Goal: Transaction & Acquisition: Purchase product/service

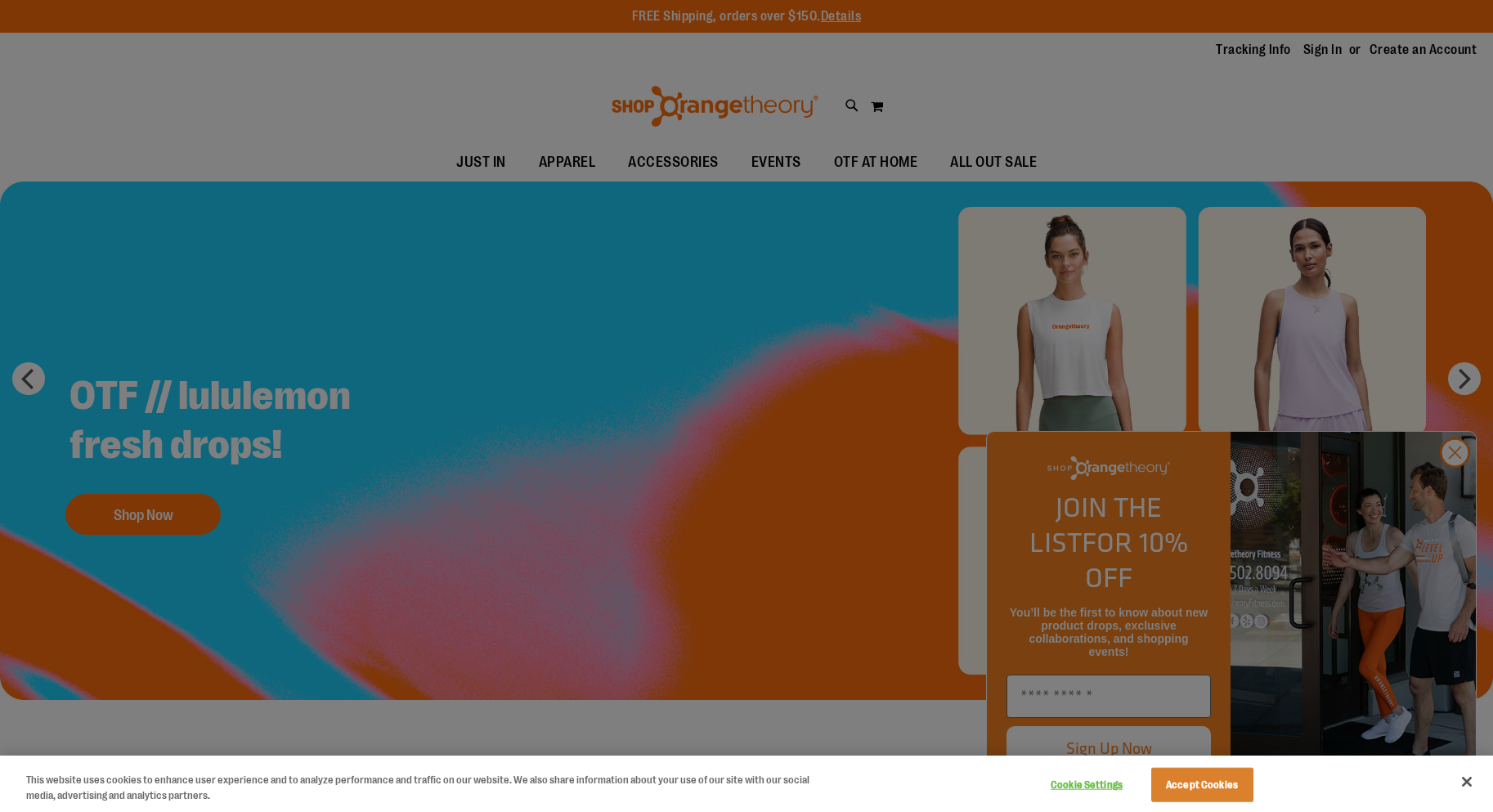
drag, startPoint x: 1339, startPoint y: 500, endPoint x: 1349, endPoint y: 492, distance: 12.8
click at [1342, 496] on div at bounding box center [746, 406] width 1493 height 812
click at [1478, 784] on button "Close" at bounding box center [1467, 781] width 36 height 36
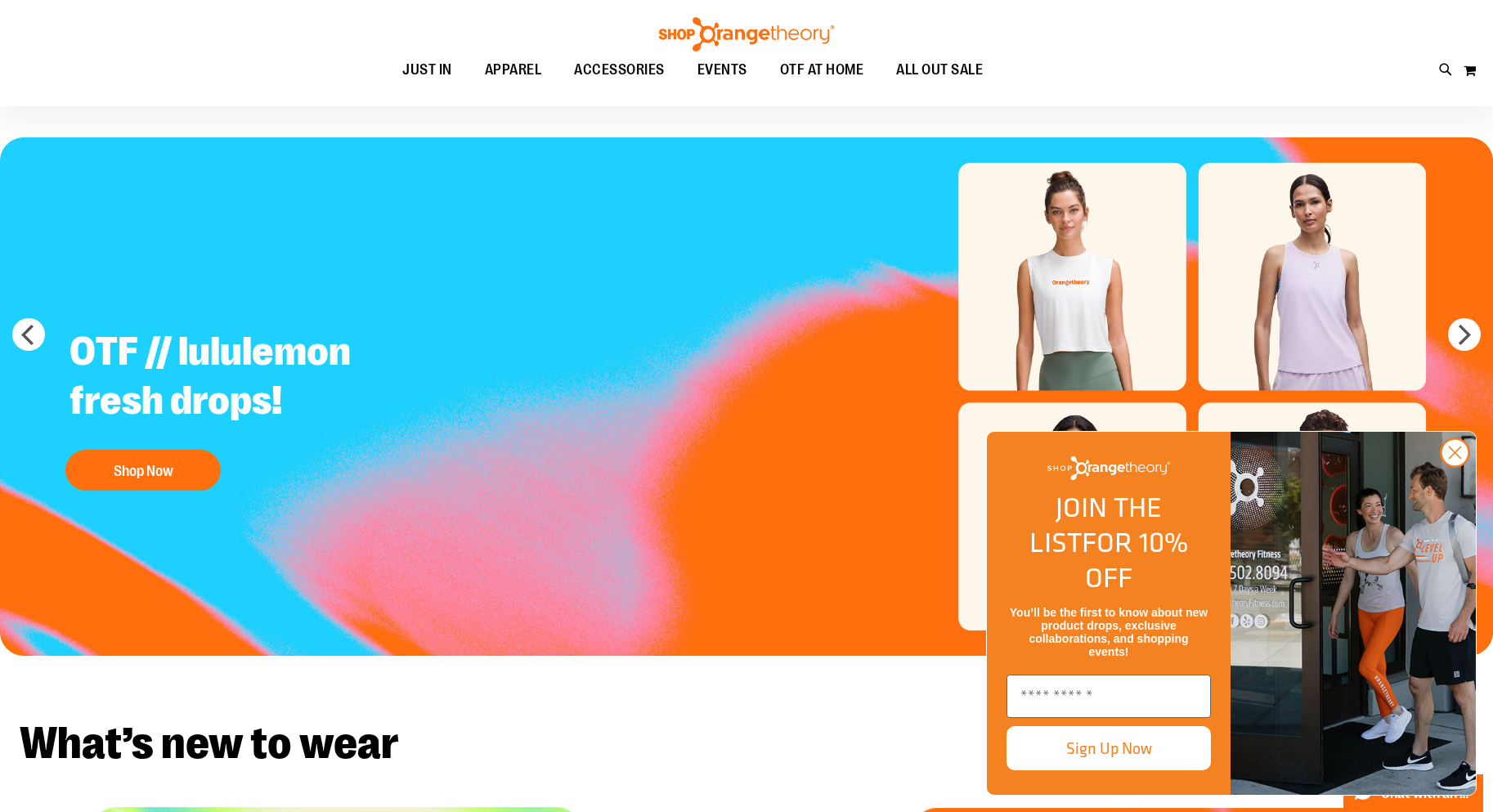
scroll to position [81, 0]
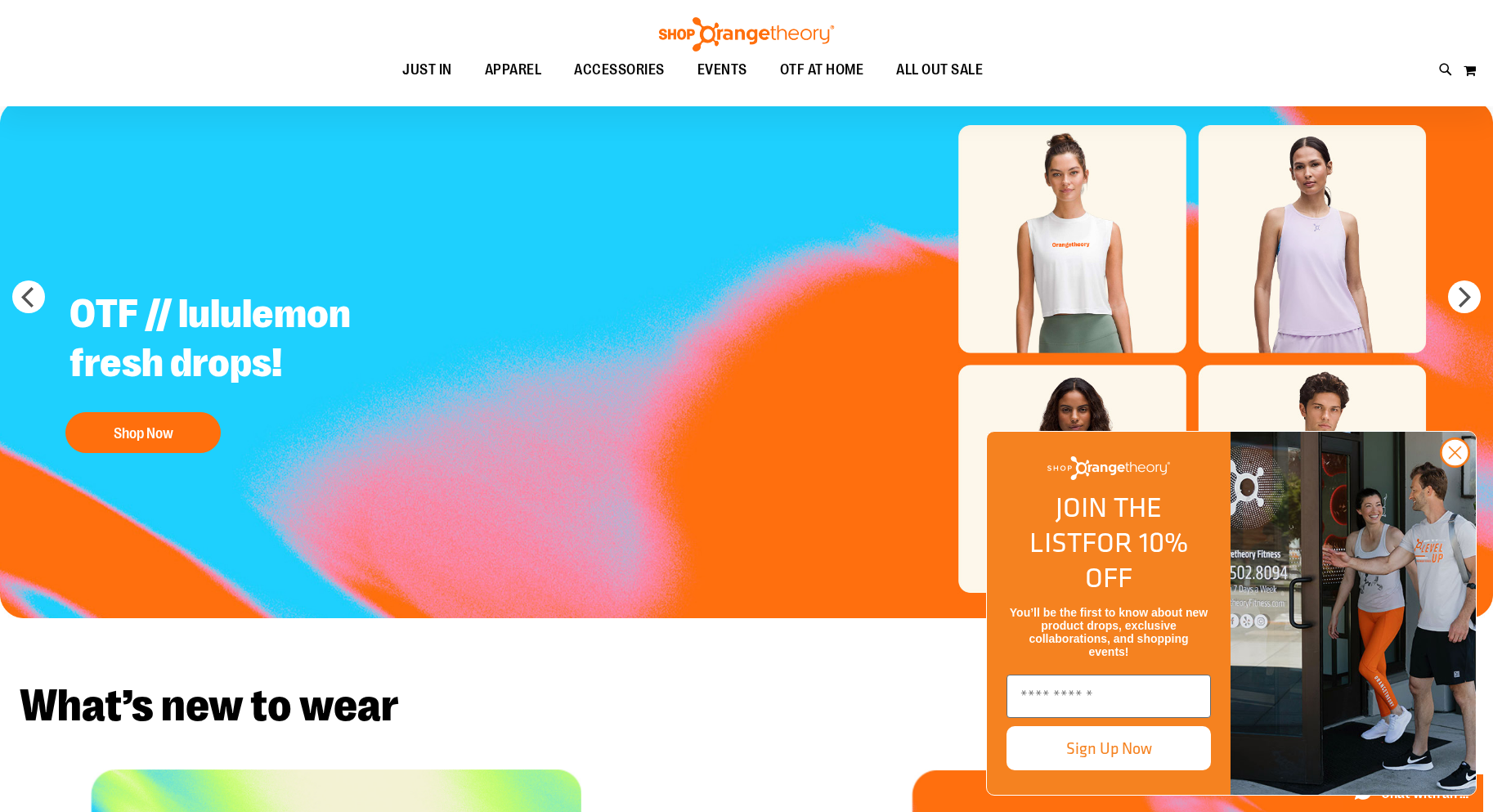
click at [1376, 674] on img "FLYOUT Form" at bounding box center [1354, 613] width 245 height 363
click at [1376, 673] on img "FLYOUT Form" at bounding box center [1354, 613] width 245 height 363
drag, startPoint x: 1466, startPoint y: 486, endPoint x: 1453, endPoint y: 486, distance: 13.0
click at [1460, 466] on circle "Close dialog" at bounding box center [1455, 452] width 27 height 27
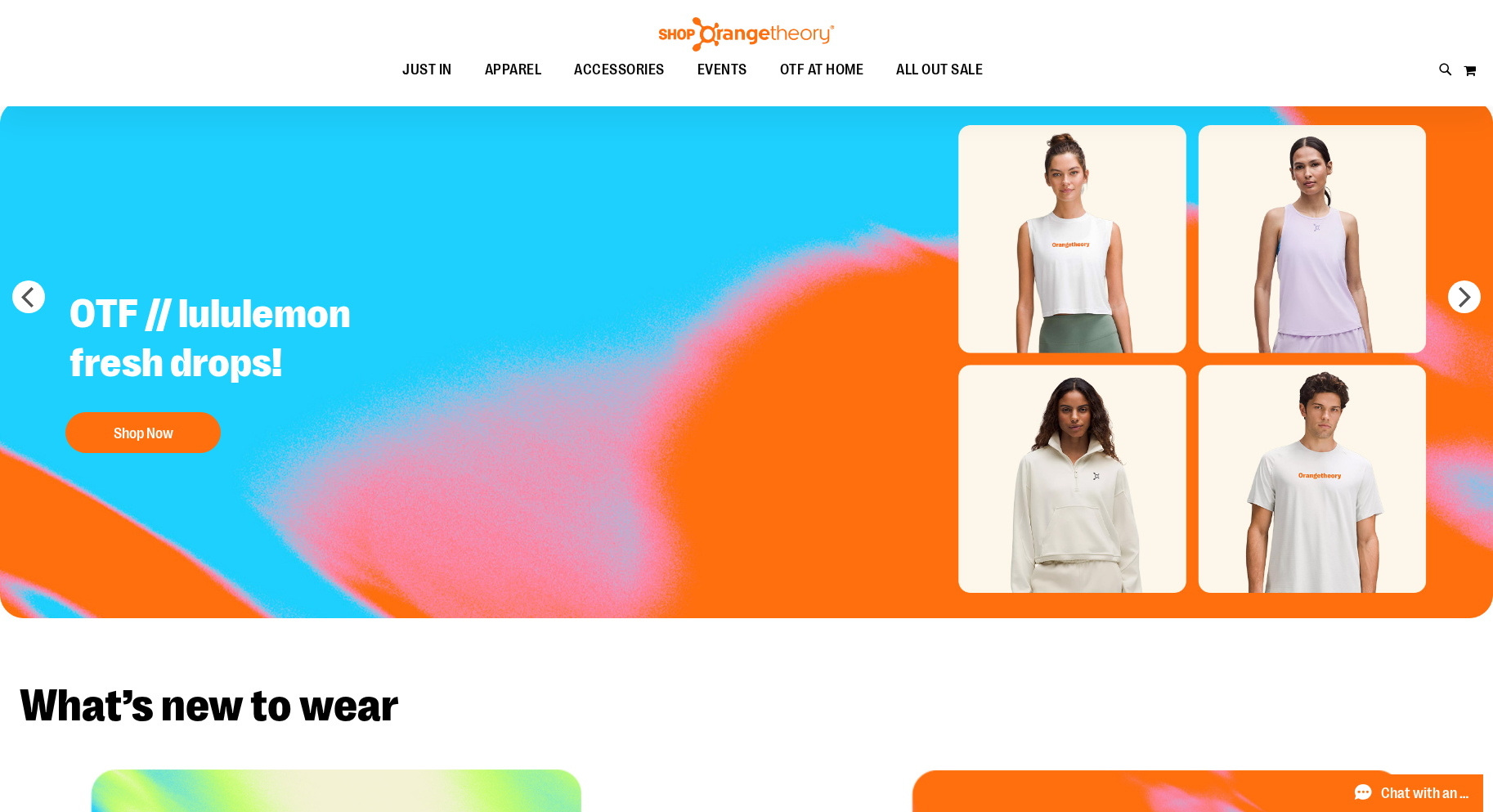
click at [1091, 297] on img "Slide 1 of 5" at bounding box center [746, 359] width 1493 height 518
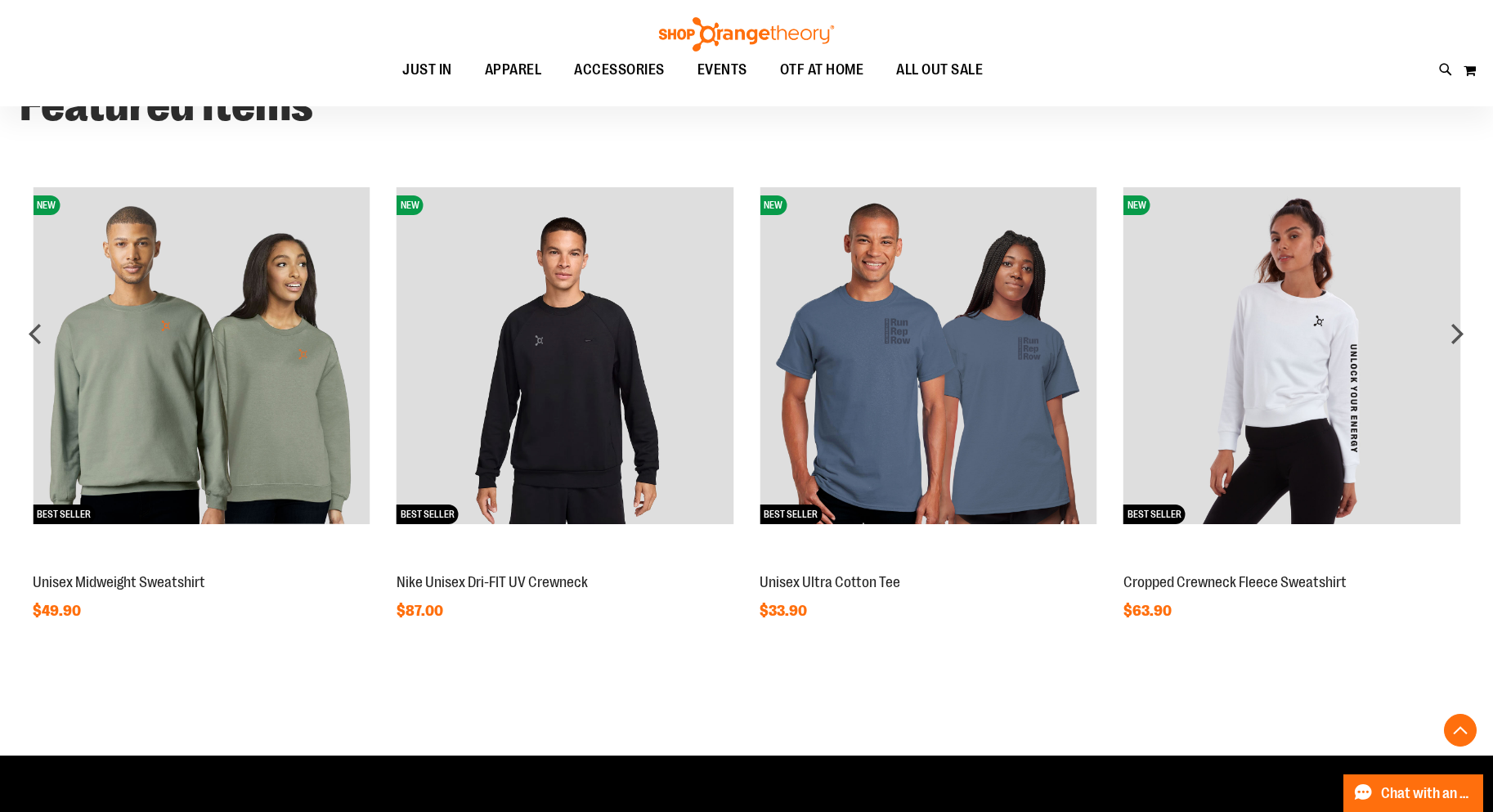
scroll to position [1390, 0]
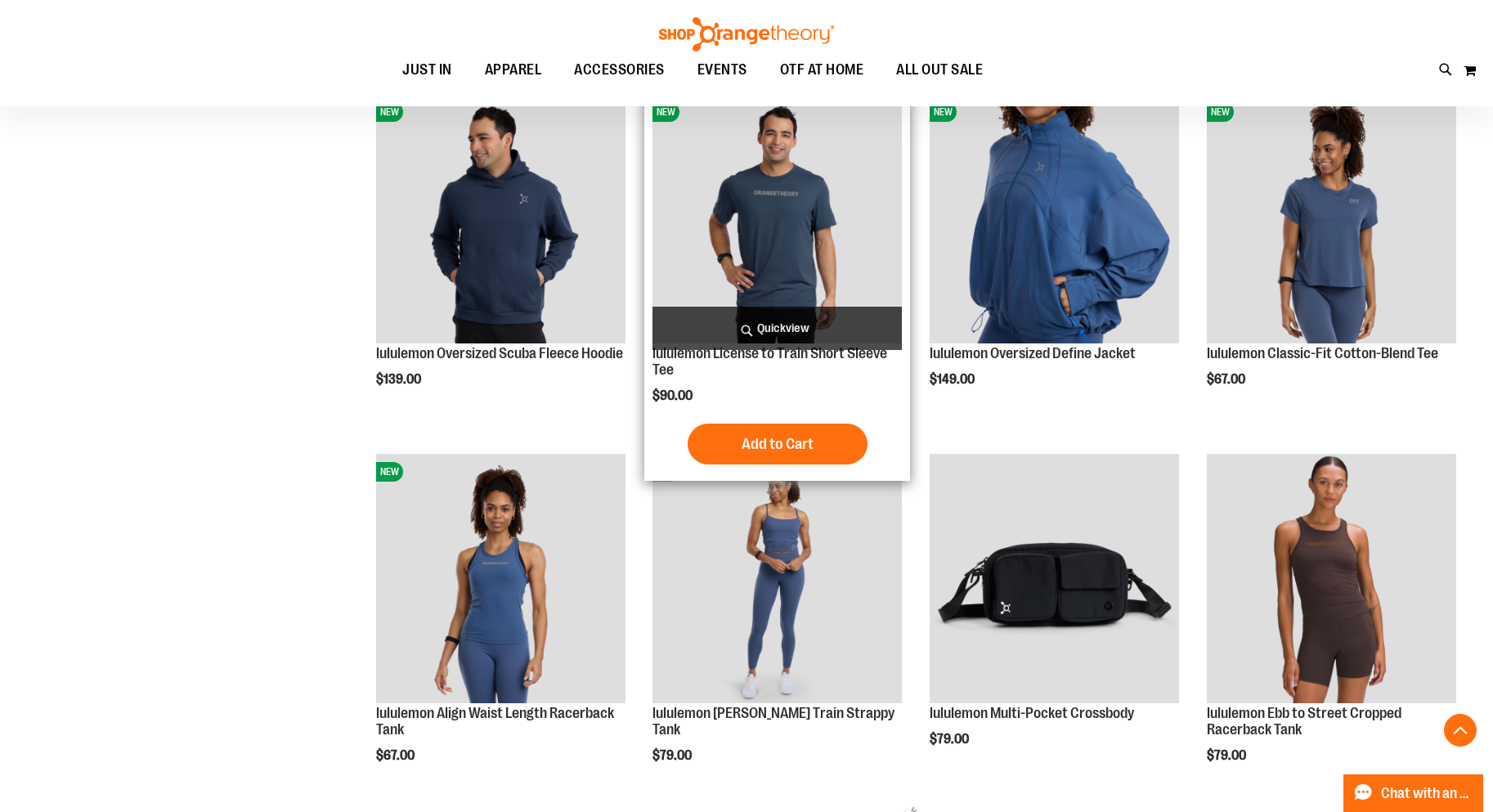
scroll to position [408, 0]
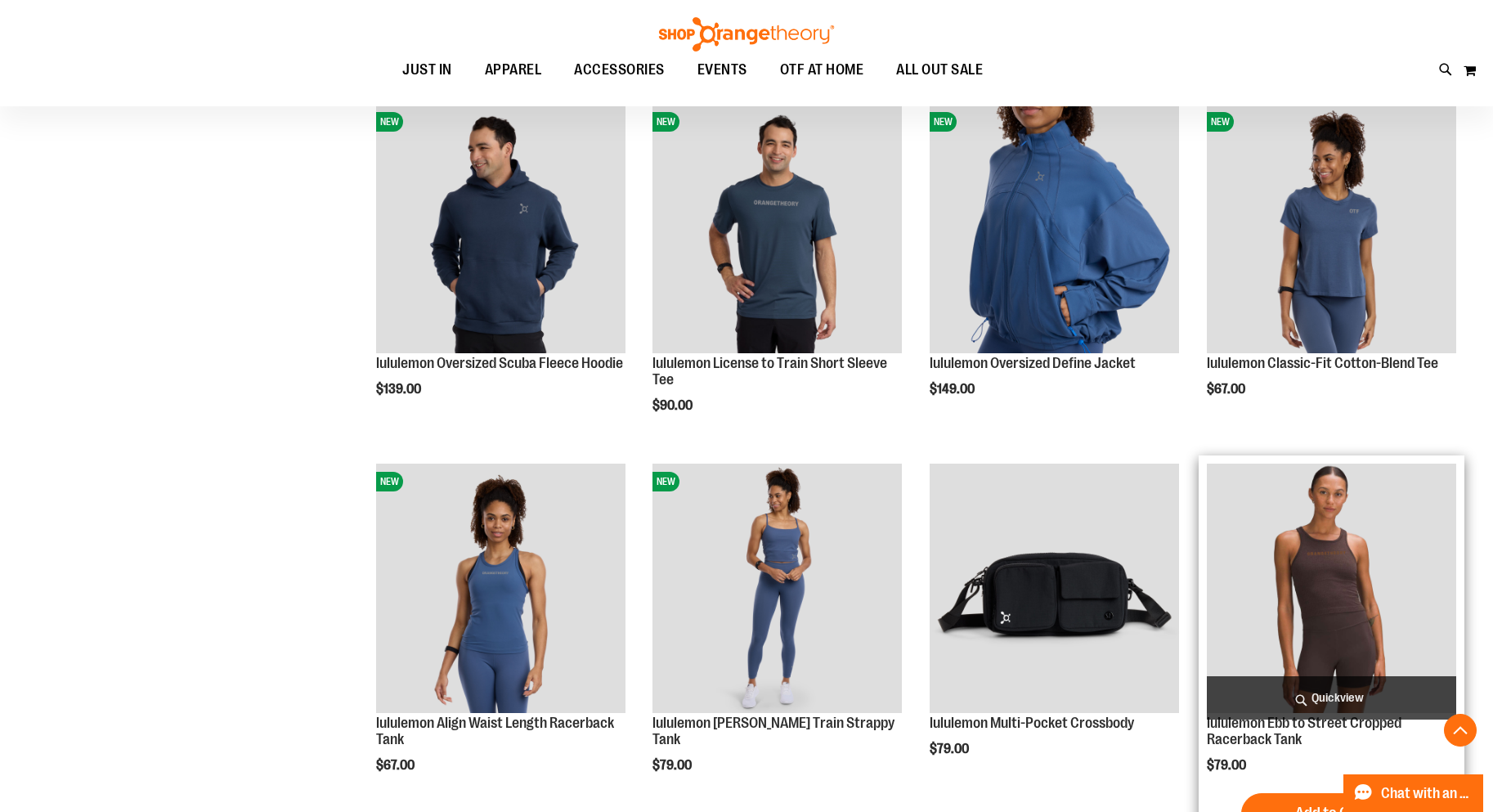
click at [1329, 597] on img "product" at bounding box center [1331, 588] width 249 height 249
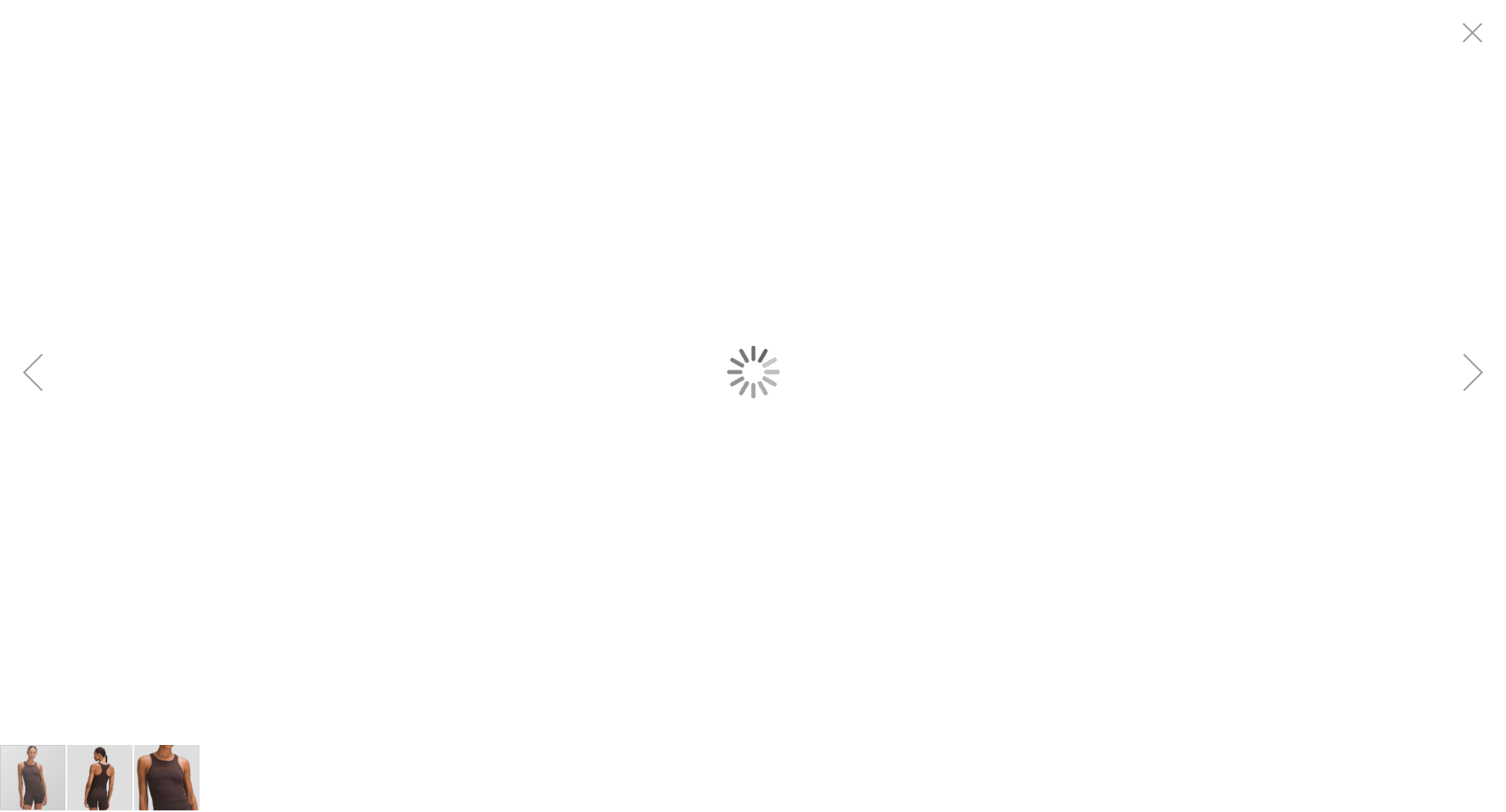
click at [425, 560] on div "carousel" at bounding box center [753, 372] width 1506 height 743
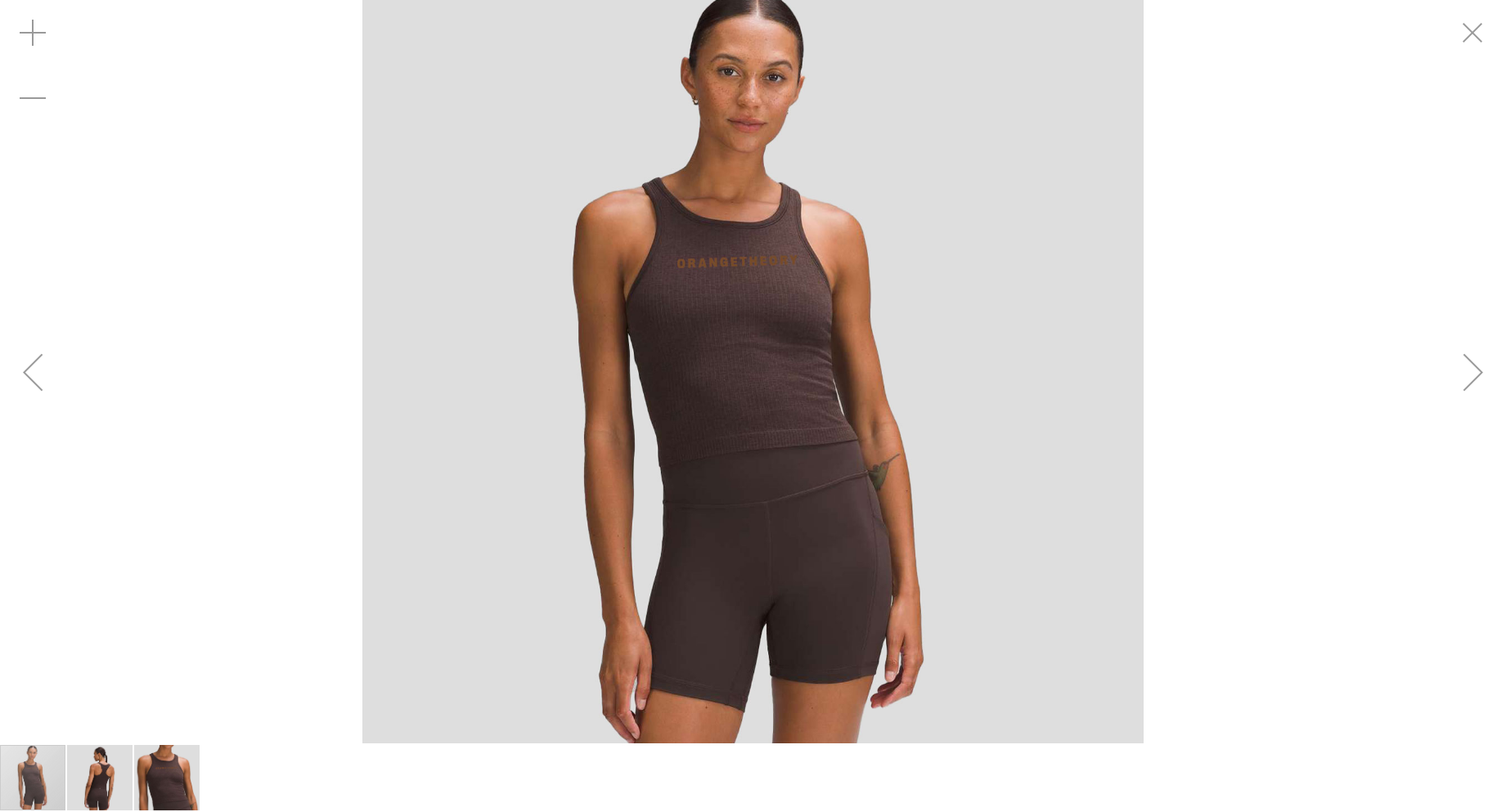
drag, startPoint x: 753, startPoint y: 466, endPoint x: 753, endPoint y: 490, distance: 24.0
click at [754, 474] on img "carousel" at bounding box center [753, 372] width 781 height 781
click at [753, 491] on img "carousel" at bounding box center [753, 372] width 781 height 781
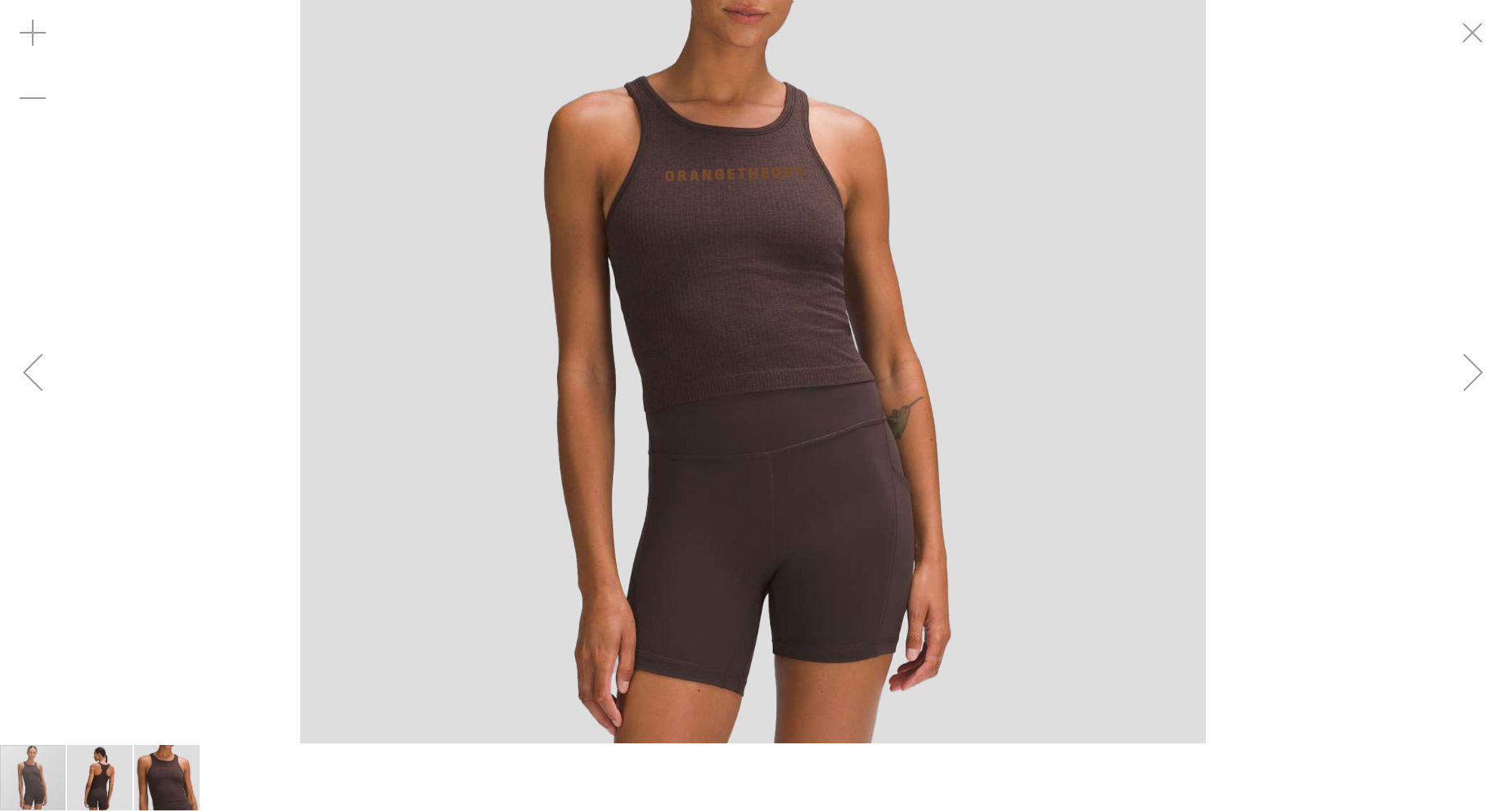
drag, startPoint x: 776, startPoint y: 536, endPoint x: 732, endPoint y: 611, distance: 87.0
click at [741, 590] on img "carousel" at bounding box center [753, 301] width 905 height 905
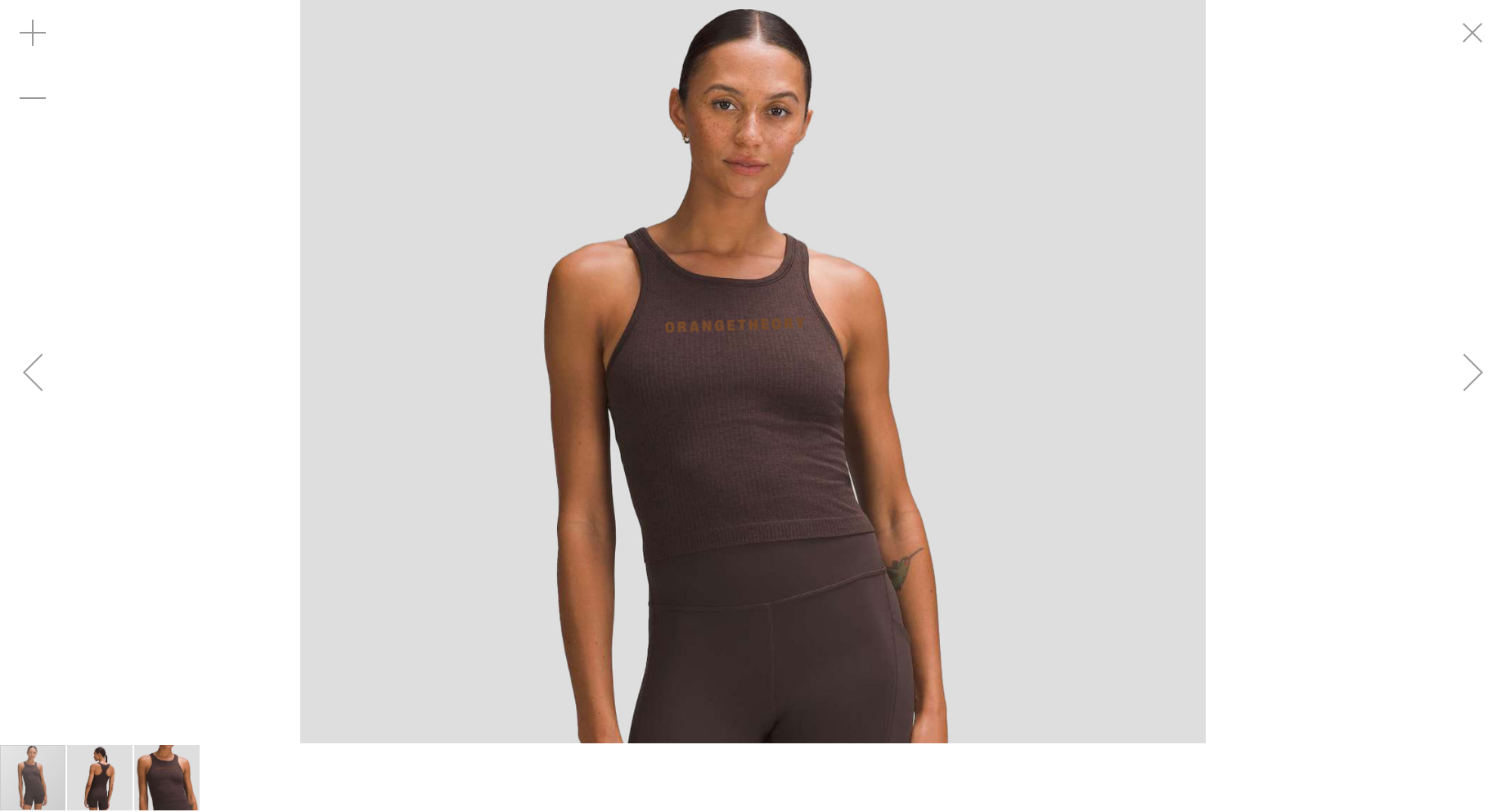
click at [1452, 377] on div "Next" at bounding box center [1473, 372] width 65 height 65
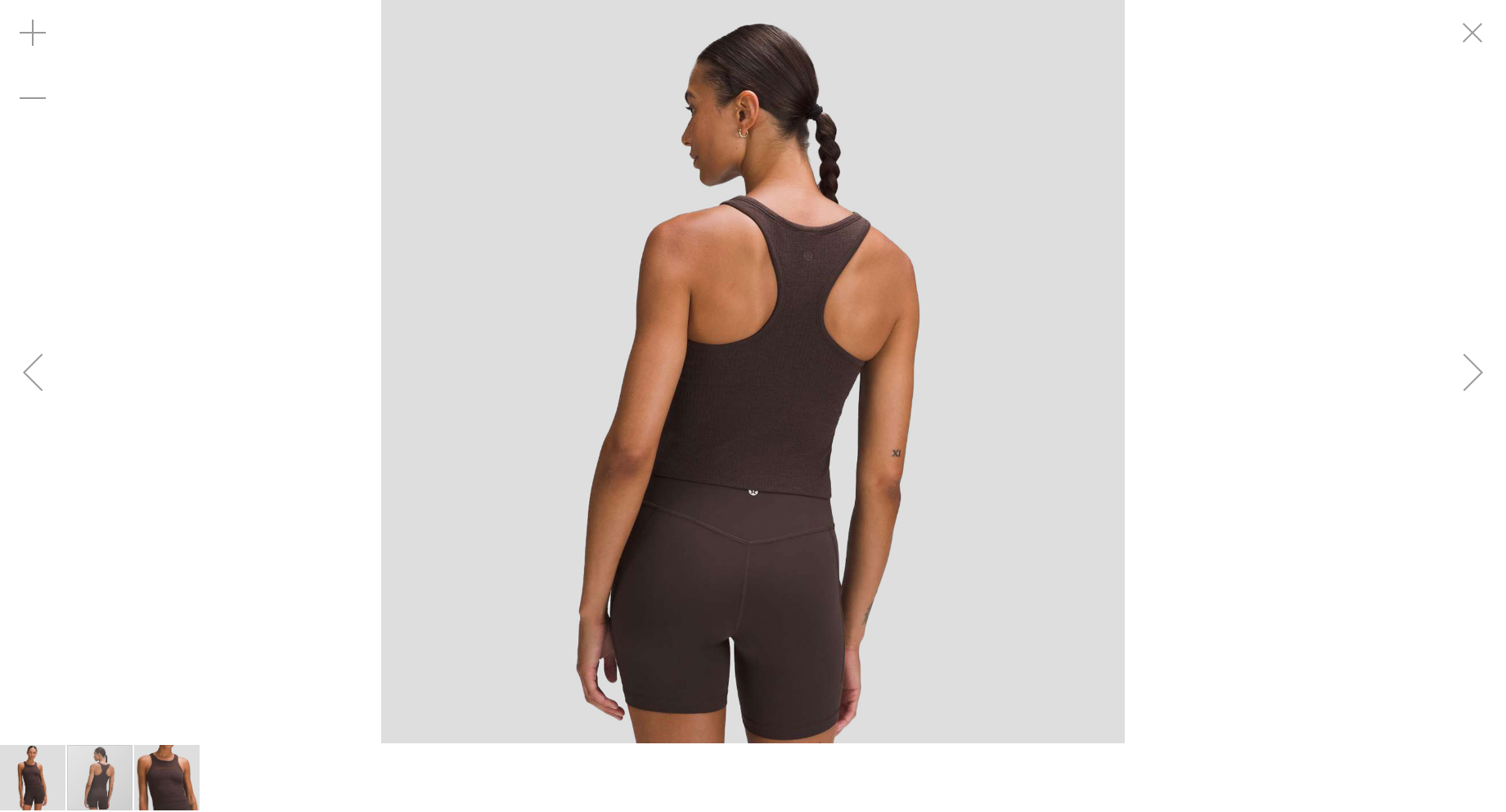
click at [1473, 366] on div "Next" at bounding box center [1473, 372] width 65 height 65
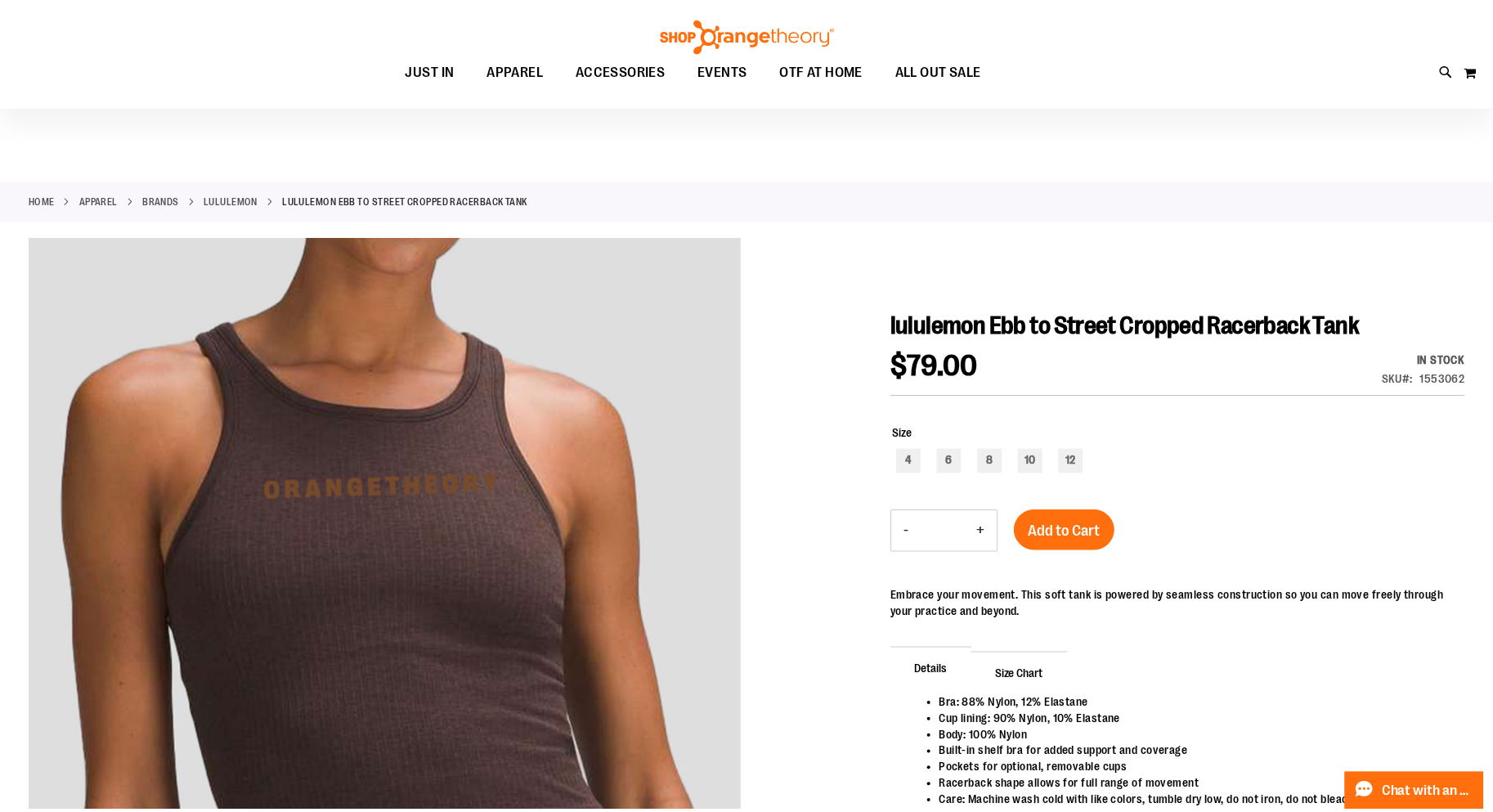
scroll to position [243, 0]
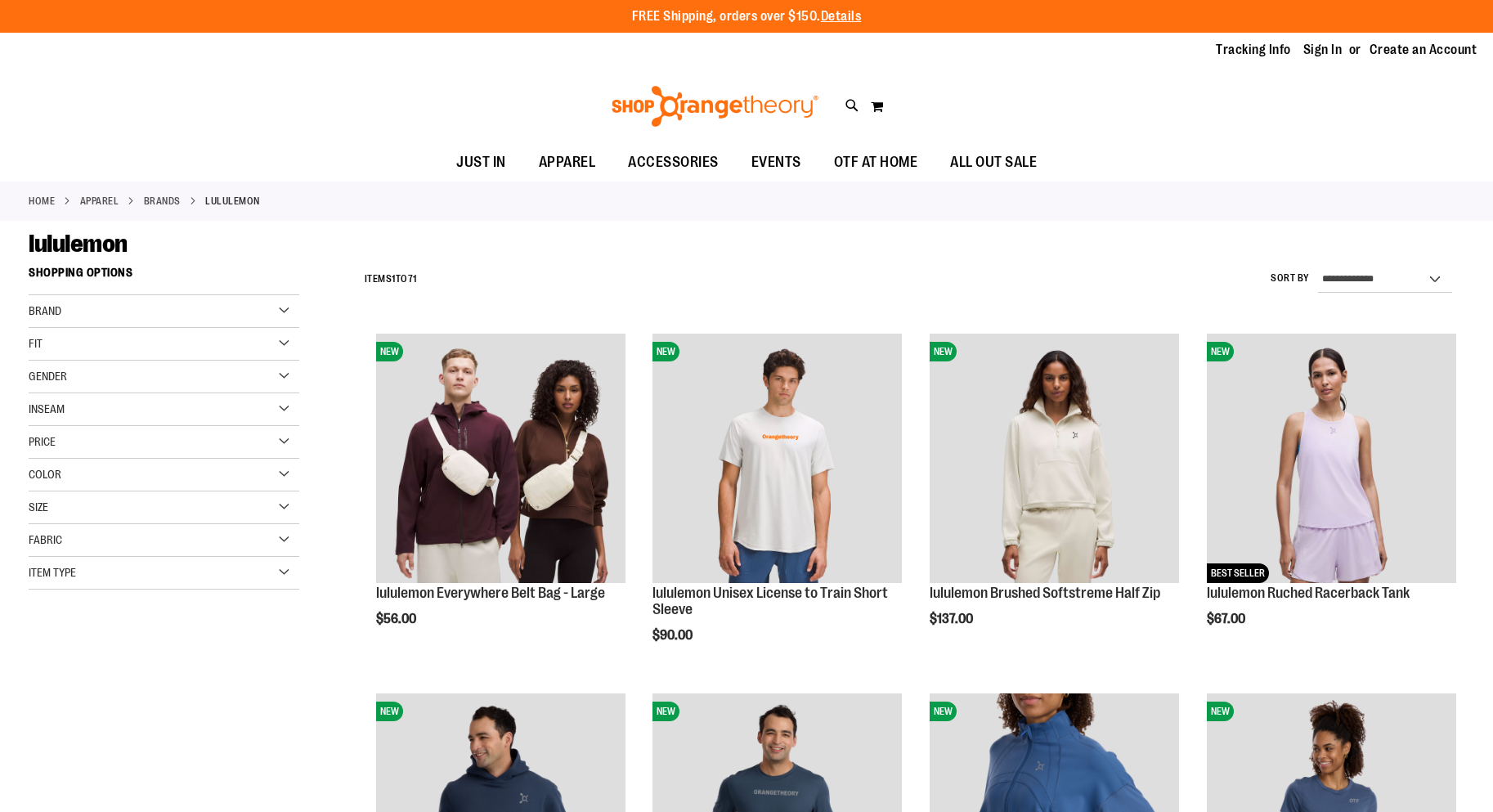
scroll to position [589, 0]
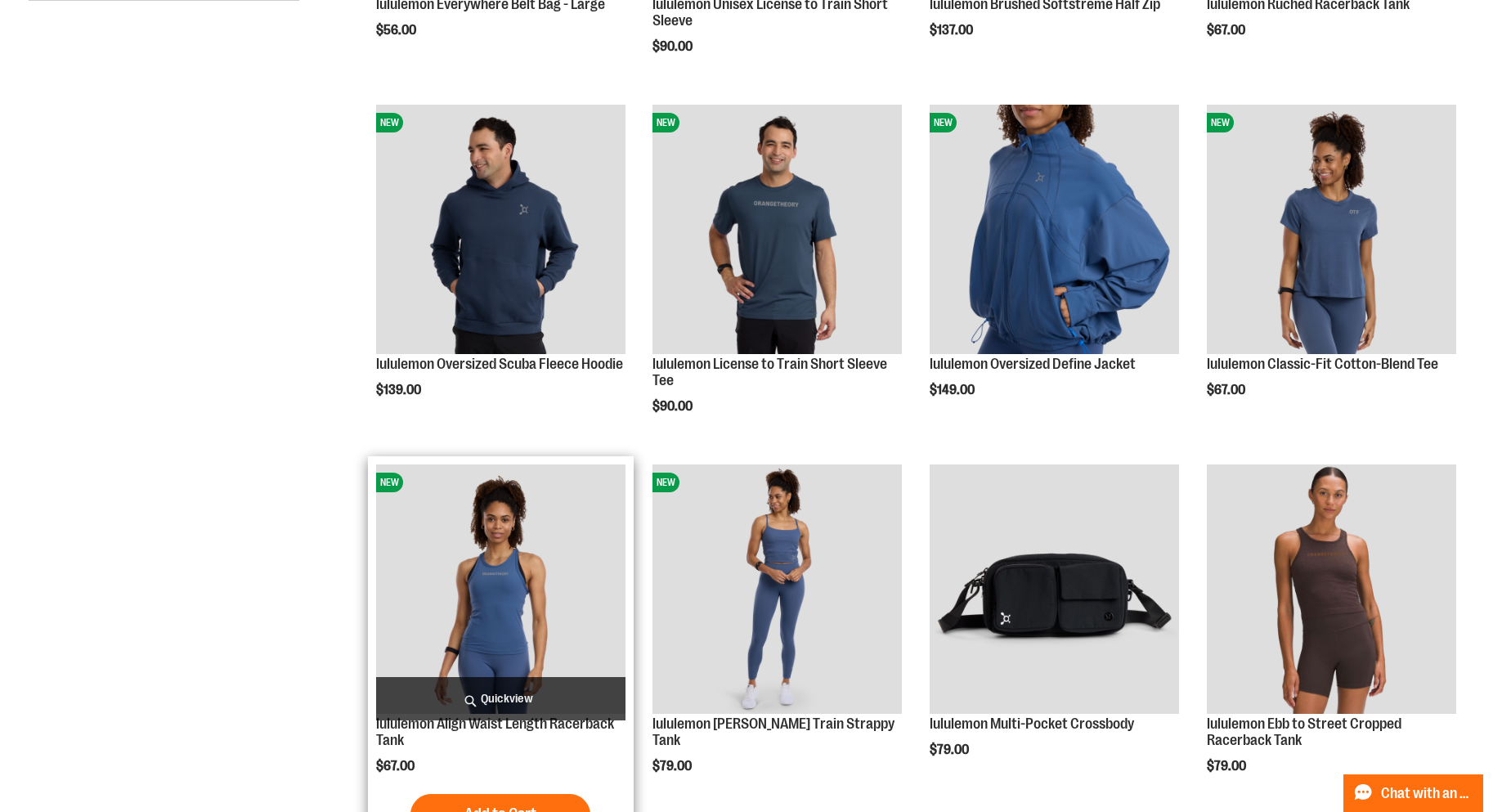
click at [479, 612] on img "product" at bounding box center [501, 589] width 249 height 249
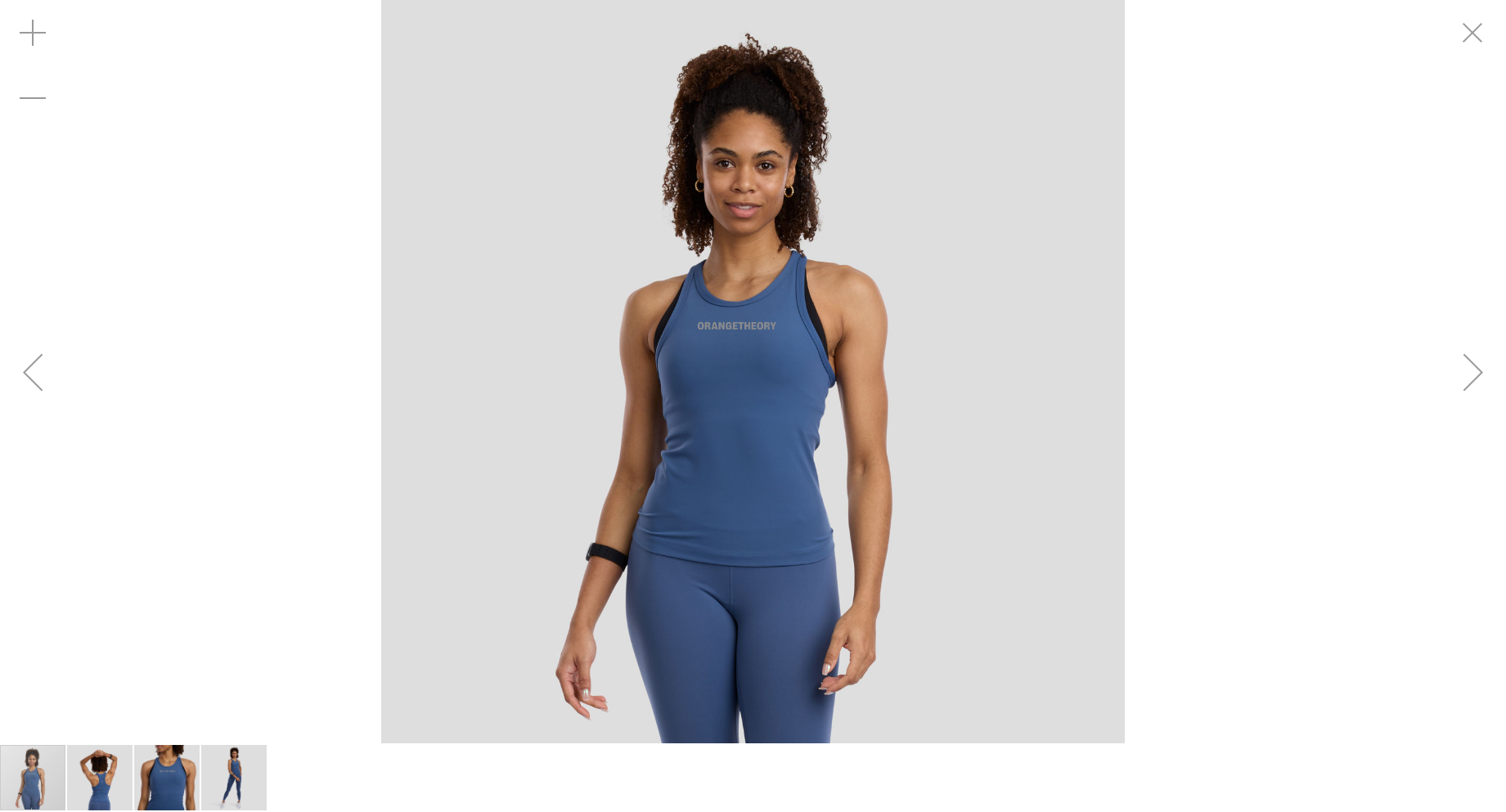
drag, startPoint x: 793, startPoint y: 575, endPoint x: 730, endPoint y: 592, distance: 65.3
click at [788, 576] on img "carousel" at bounding box center [753, 372] width 743 height 743
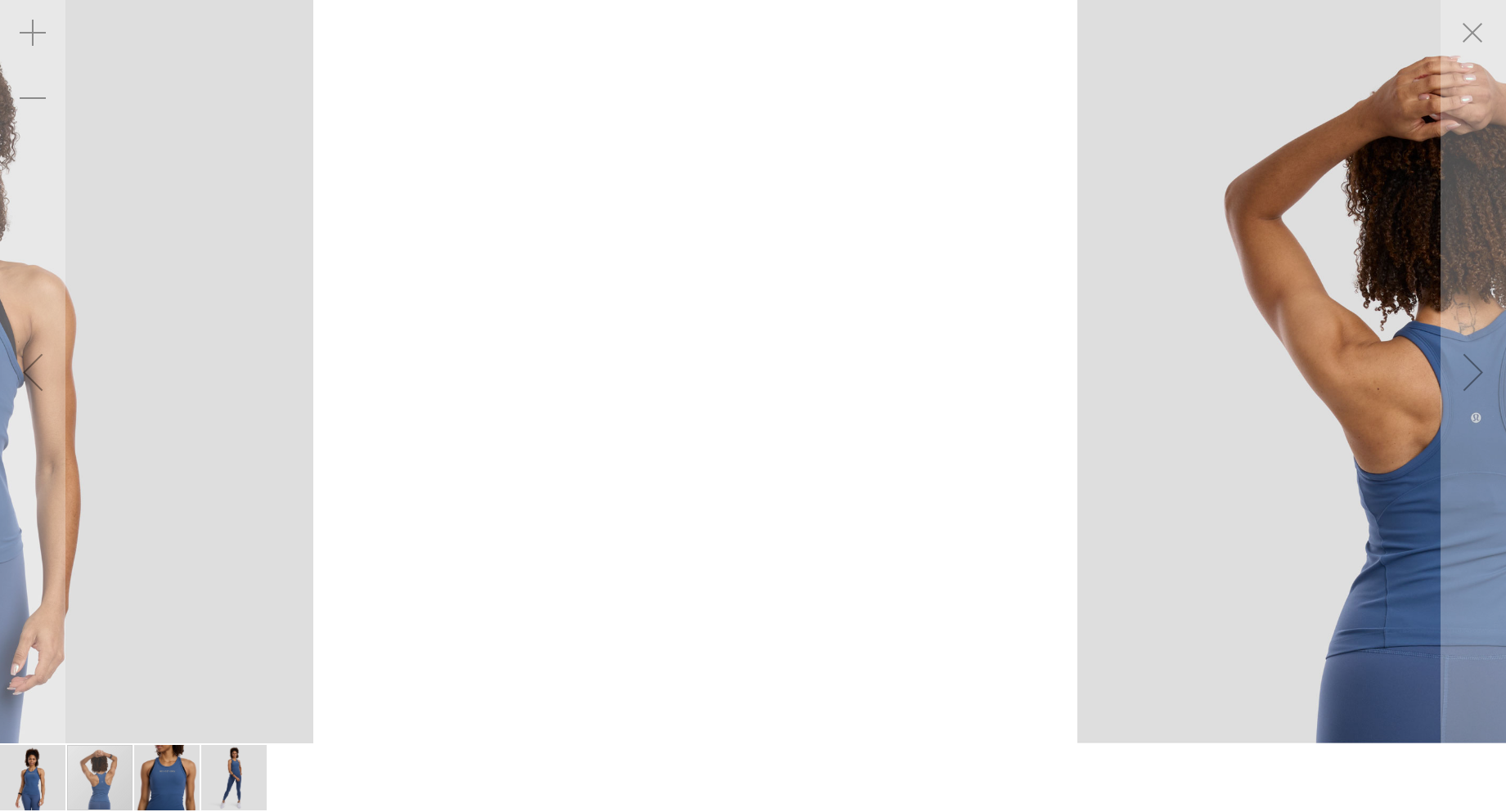
click at [730, 592] on div "carousel" at bounding box center [1448, 372] width 1506 height 743
drag, startPoint x: 1038, startPoint y: 503, endPoint x: 673, endPoint y: 502, distance: 365.0
click at [1077, 504] on img "carousel" at bounding box center [1448, 372] width 743 height 743
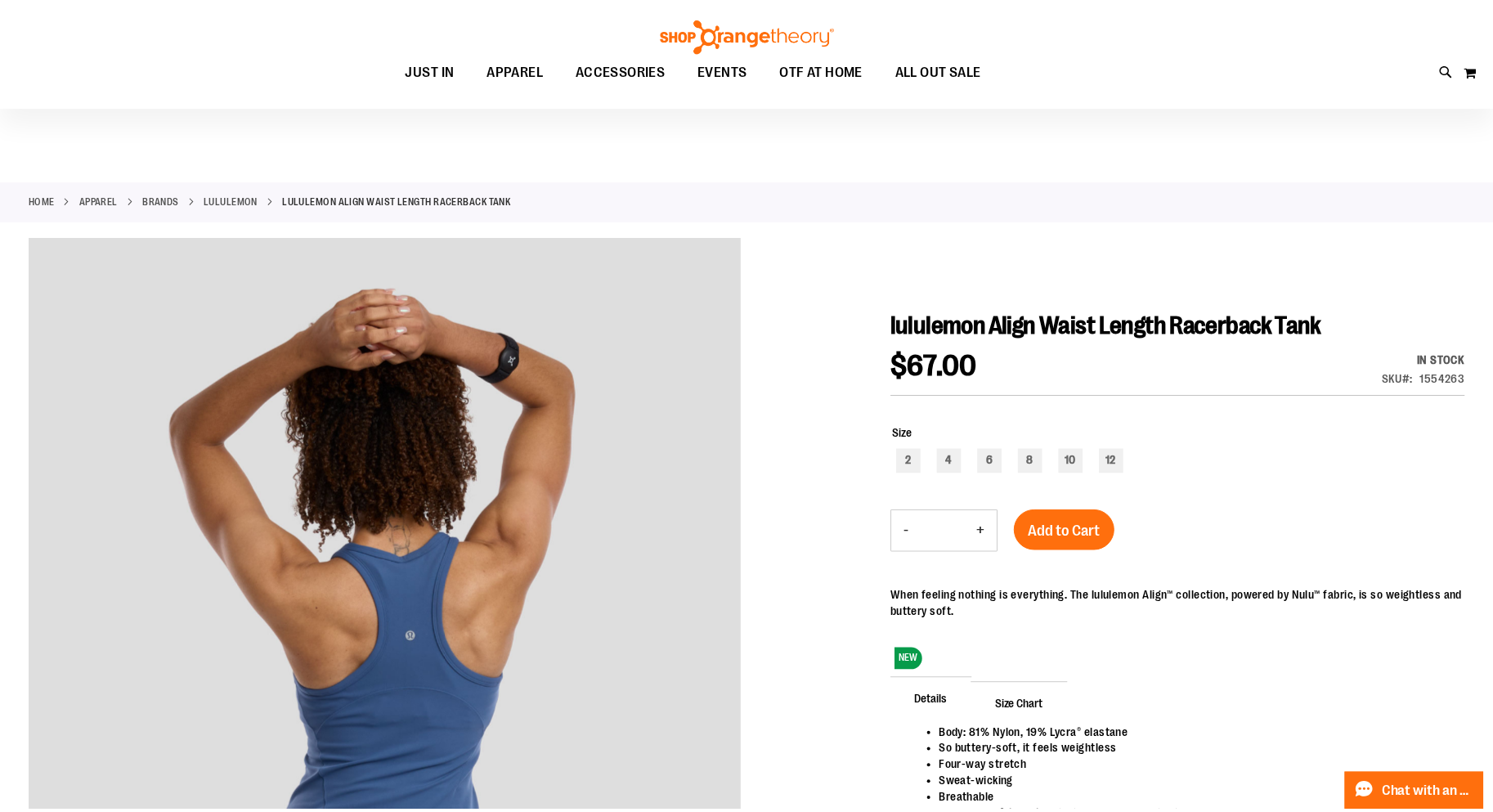
scroll to position [243, 0]
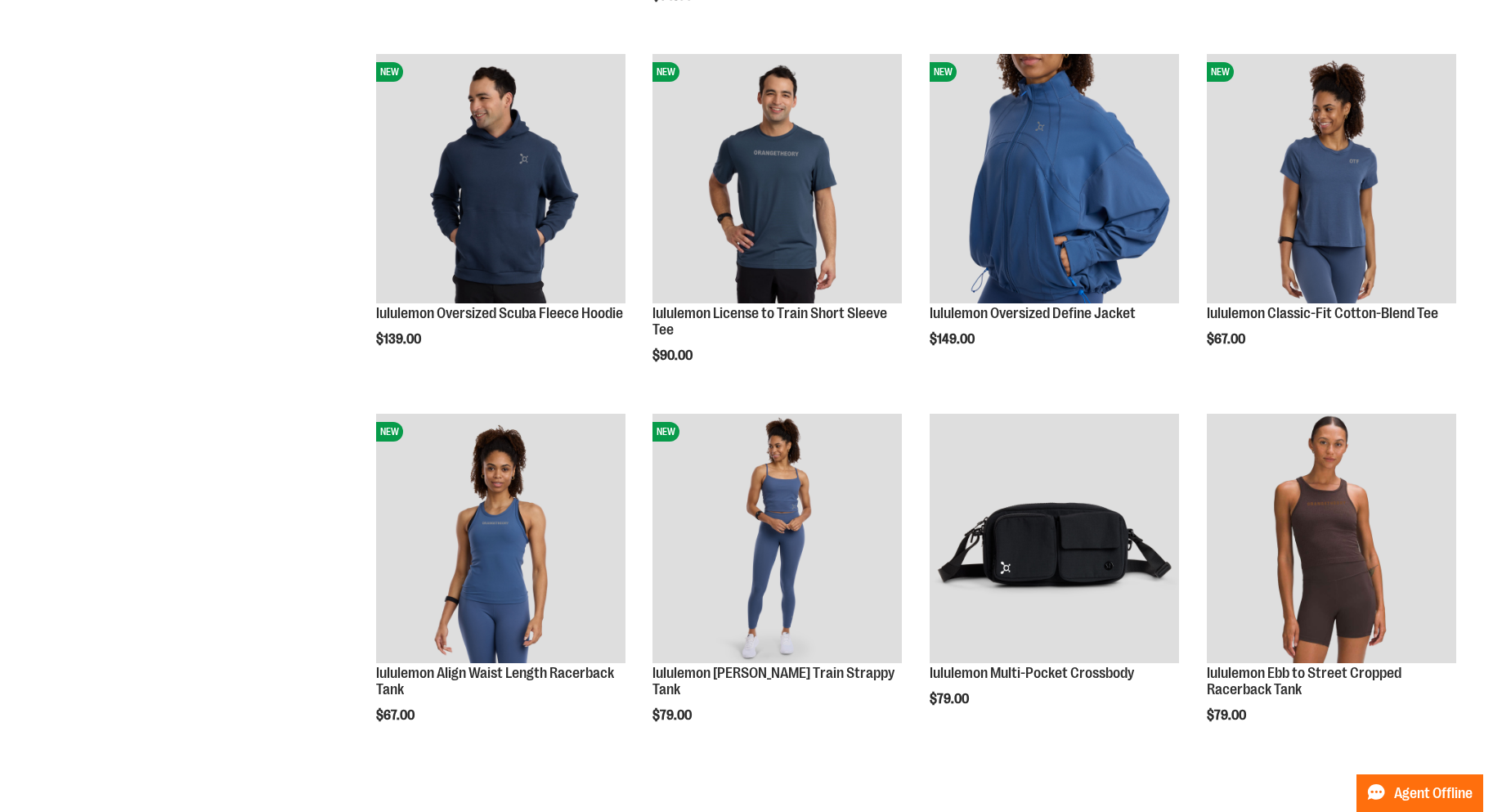
scroll to position [589, 0]
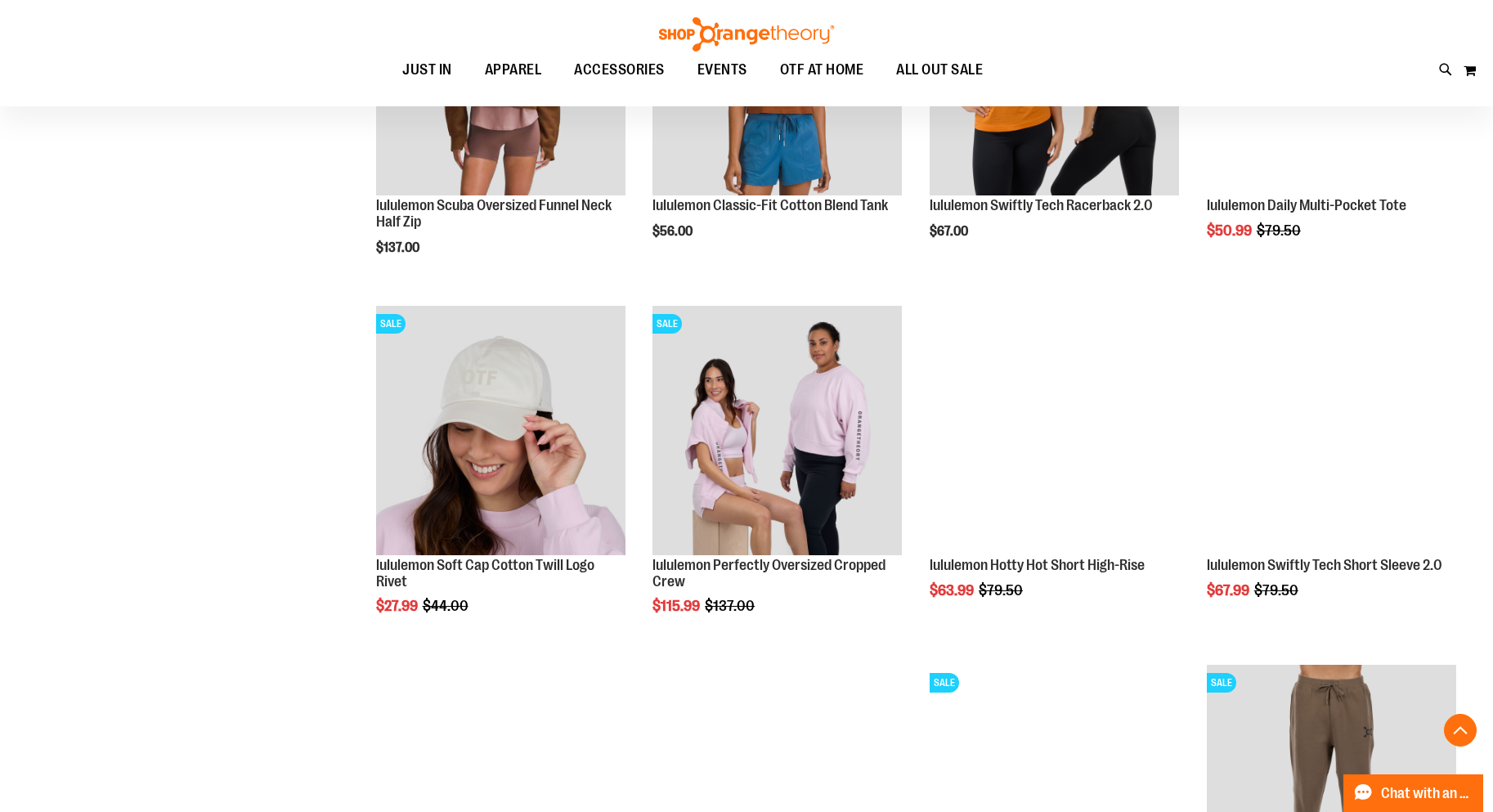
scroll to position [1570, 0]
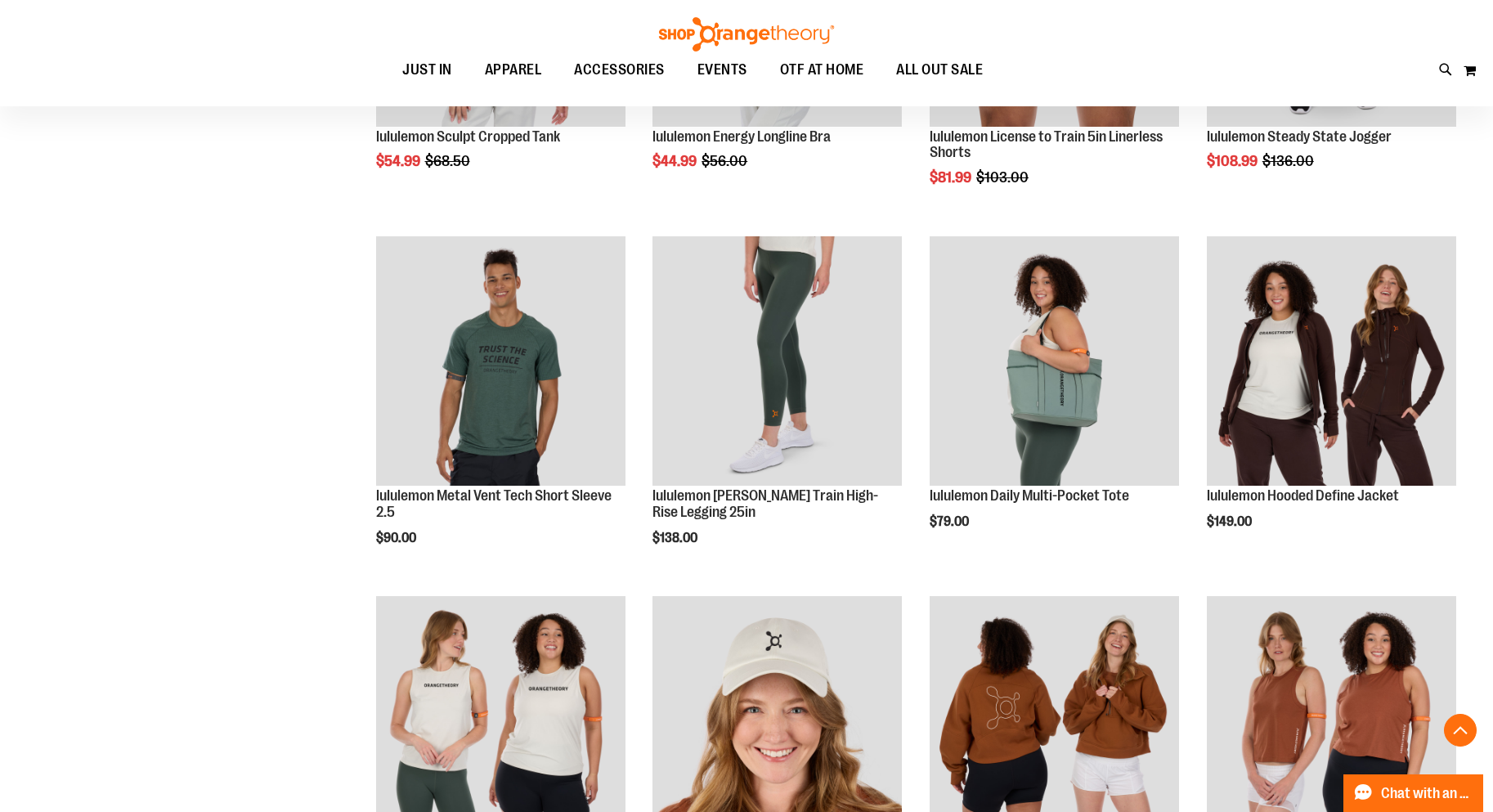
scroll to position [2046, 0]
